Goal: Navigation & Orientation: Find specific page/section

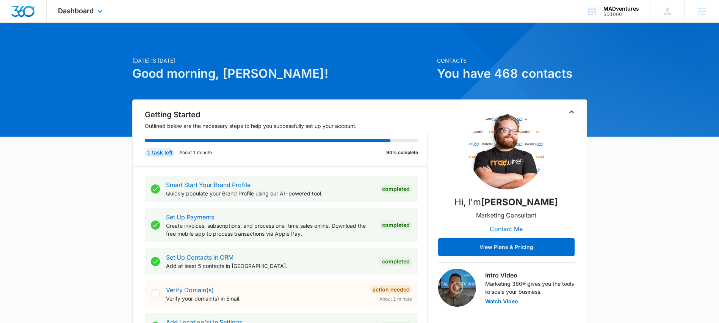
click at [100, 17] on div "Dashboard Apps Reputation Websites Forms CRM Email Social Shop Content Ads Inte…" at bounding box center [81, 11] width 69 height 22
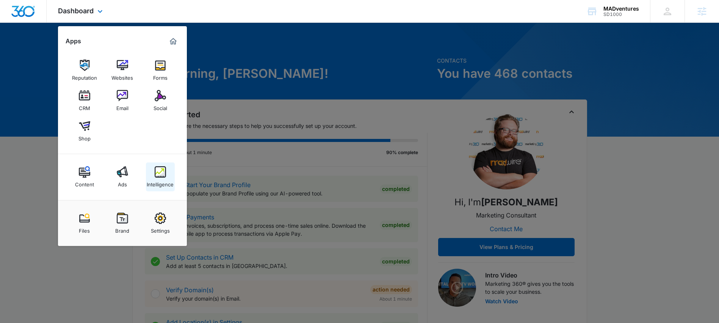
click at [162, 175] on img at bounding box center [160, 171] width 11 height 11
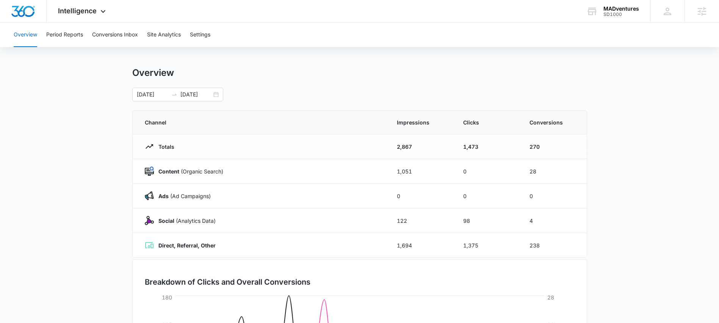
scroll to position [5, 0]
click at [91, 7] on span "Intelligence" at bounding box center [77, 11] width 39 height 8
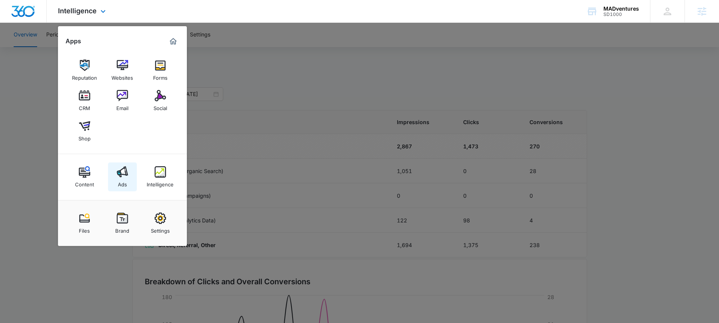
click at [117, 181] on link "Ads" at bounding box center [122, 176] width 29 height 29
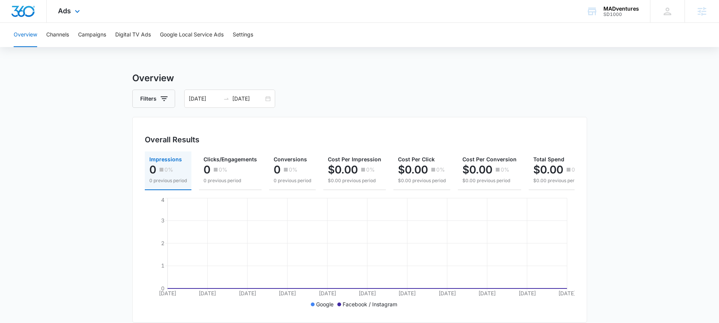
click at [67, 3] on div "Ads Apps Reputation Websites Forms CRM Email Social Shop Content Ads Intelligen…" at bounding box center [70, 11] width 47 height 22
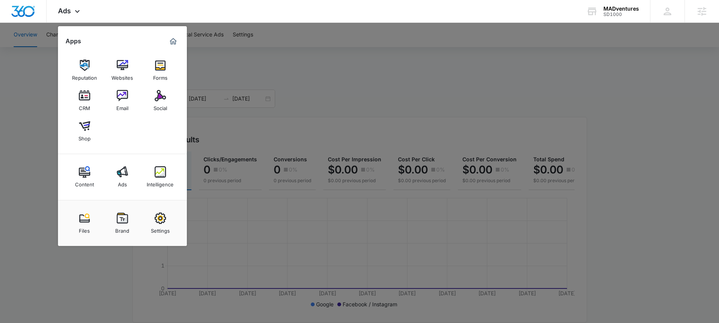
click at [605, 75] on div at bounding box center [359, 161] width 719 height 323
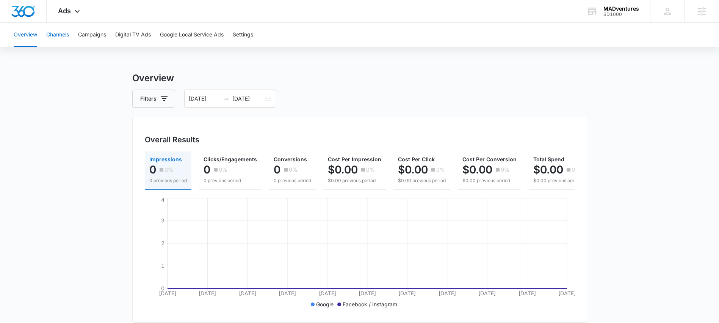
click at [60, 34] on button "Channels" at bounding box center [57, 35] width 23 height 24
click at [72, 16] on div "Ads Apps Reputation Websites Forms CRM Email Social Shop Content Ads Intelligen…" at bounding box center [70, 11] width 47 height 22
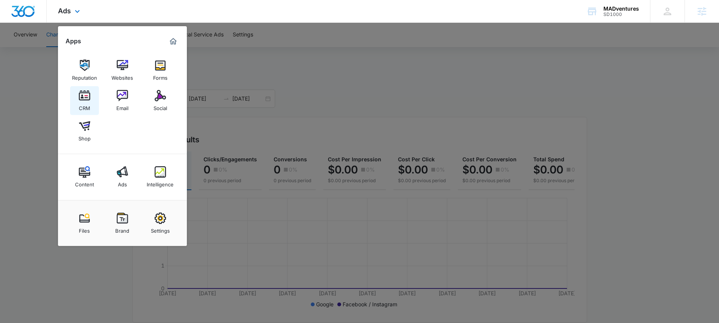
click at [80, 99] on img at bounding box center [84, 95] width 11 height 11
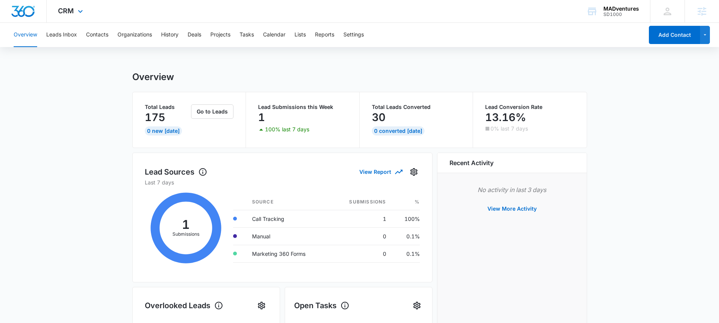
click at [73, 5] on div "CRM Apps Reputation Websites Forms CRM Email Social Shop Content Ads Intelligen…" at bounding box center [72, 11] width 50 height 22
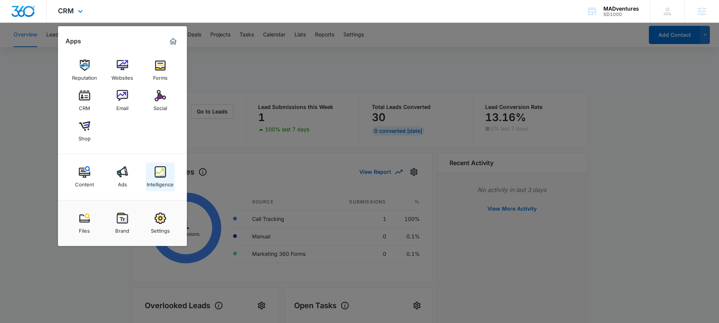
click at [162, 177] on div "Intelligence" at bounding box center [160, 182] width 27 height 10
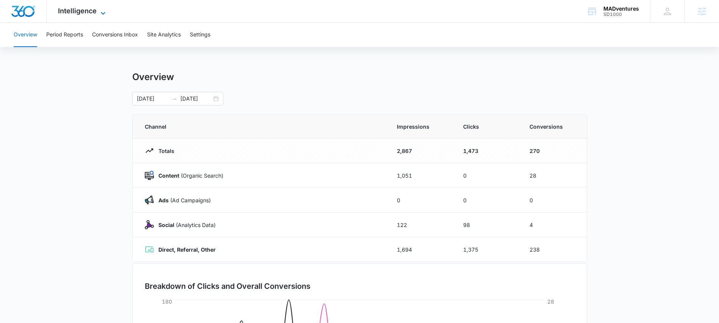
click at [78, 13] on span "Intelligence" at bounding box center [77, 11] width 39 height 8
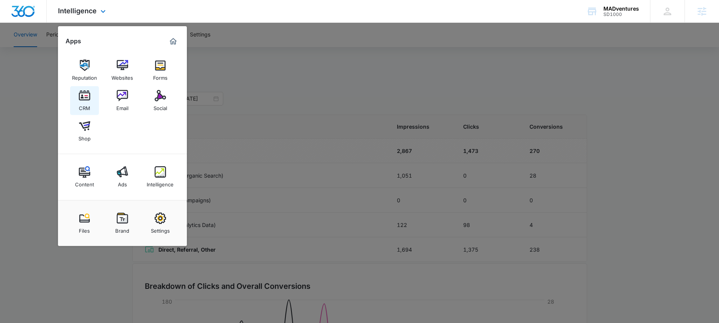
click at [97, 104] on link "CRM" at bounding box center [84, 100] width 29 height 29
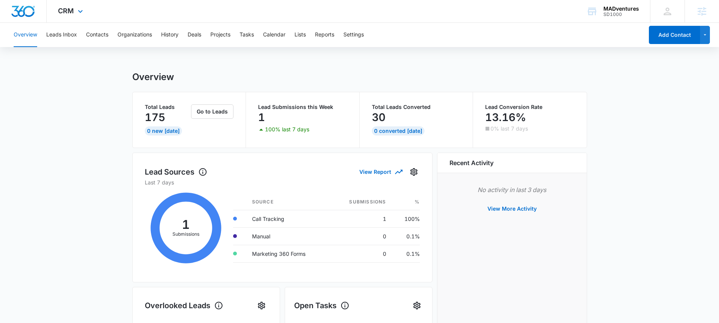
click at [77, 16] on div "CRM Apps Reputation Websites Forms CRM Email Social Shop Content Ads Intelligen…" at bounding box center [72, 11] width 50 height 22
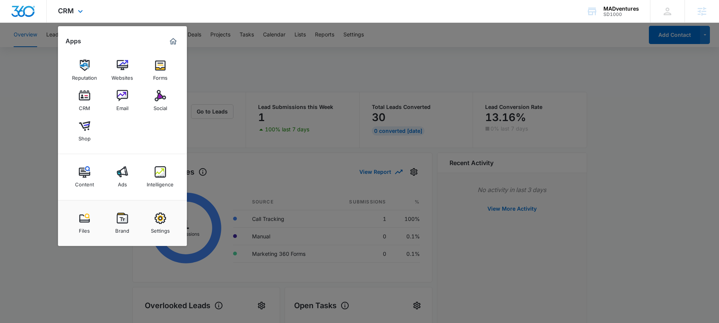
click at [77, 16] on div "CRM Apps Reputation Websites Forms CRM Email Social Shop Content Ads Intelligen…" at bounding box center [72, 11] width 50 height 22
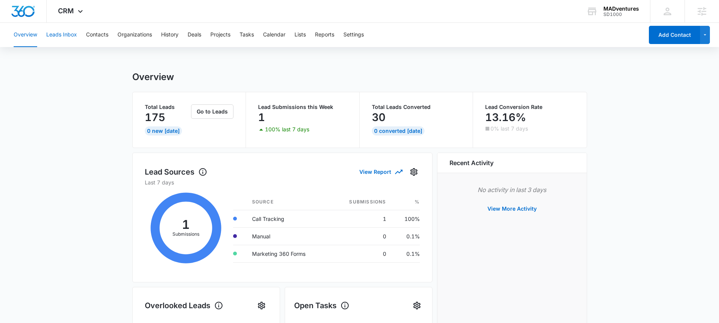
click at [67, 33] on button "Leads Inbox" at bounding box center [61, 35] width 31 height 24
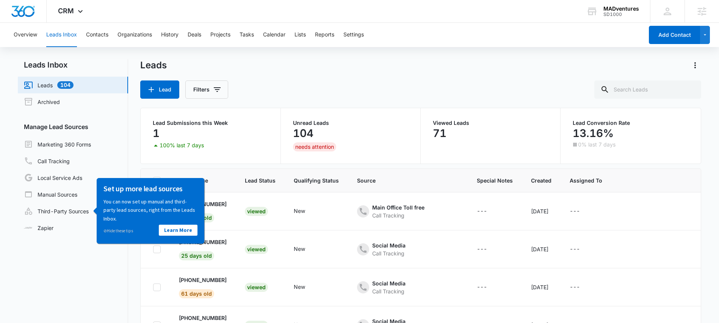
click at [398, 72] on div "Leads Lead Filters" at bounding box center [420, 78] width 561 height 39
click at [72, 12] on span "CRM" at bounding box center [66, 11] width 16 height 8
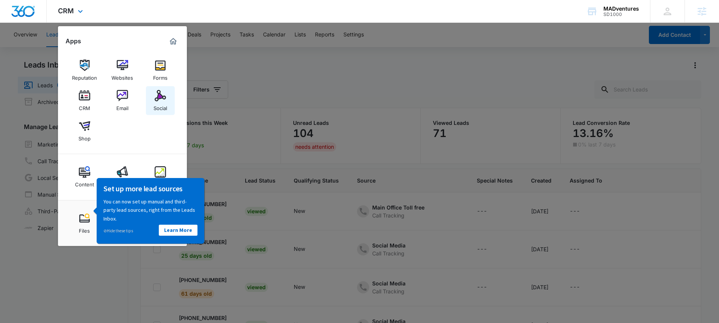
click at [165, 99] on img at bounding box center [160, 95] width 11 height 11
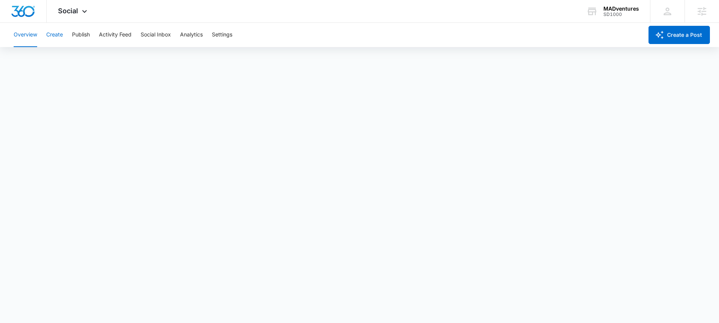
click at [50, 33] on button "Create" at bounding box center [54, 35] width 17 height 24
